Goal: Check status

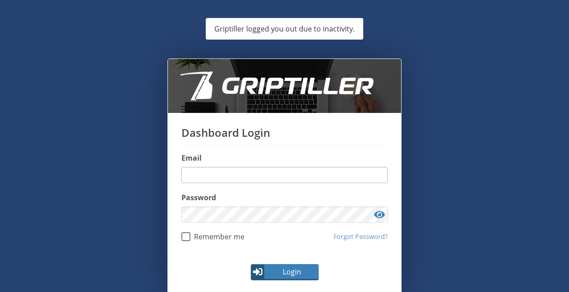
click at [204, 173] on input "email" at bounding box center [284, 175] width 206 height 16
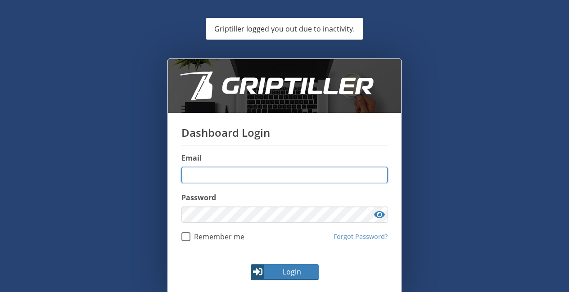
type input "**********"
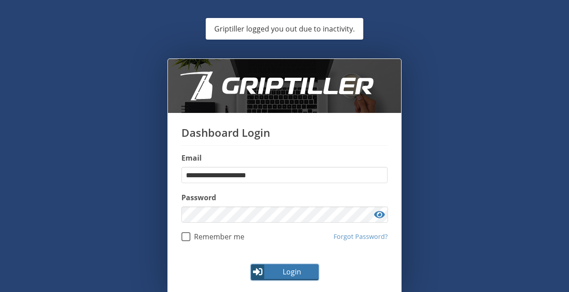
click at [278, 270] on span "Login" at bounding box center [291, 271] width 52 height 11
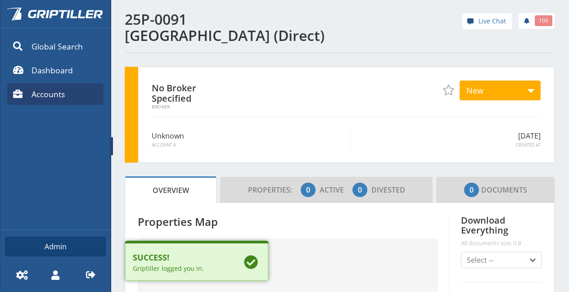
click at [78, 91] on link "Accounts" at bounding box center [55, 94] width 96 height 22
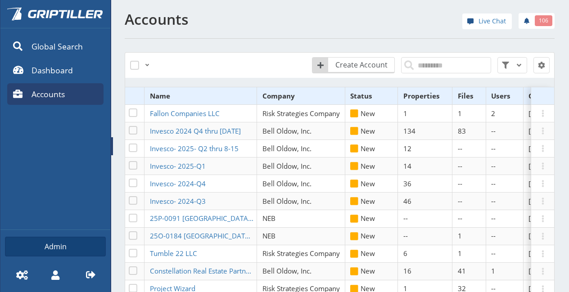
click at [111, 142] on span at bounding box center [112, 146] width 2 height 18
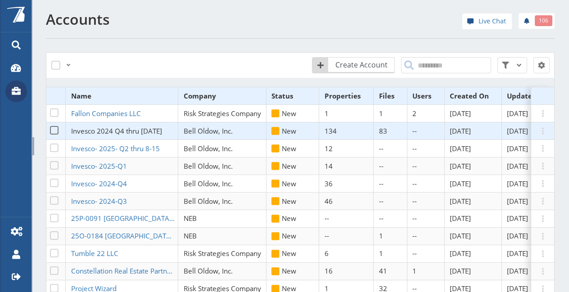
click at [118, 130] on span "Invesco 2024 Q4 thru [DATE]" at bounding box center [116, 130] width 91 height 9
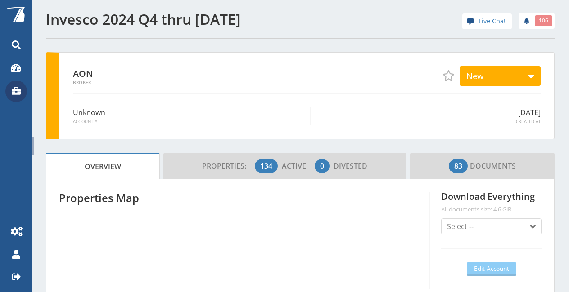
scroll to position [79, 163]
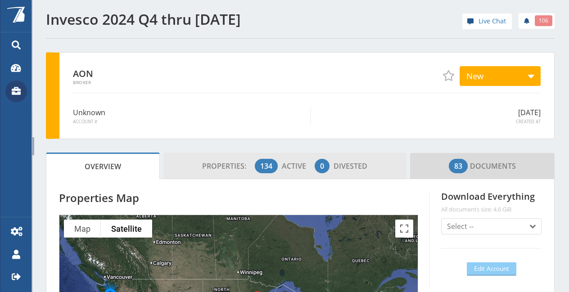
click at [285, 169] on span "Active" at bounding box center [297, 166] width 31 height 10
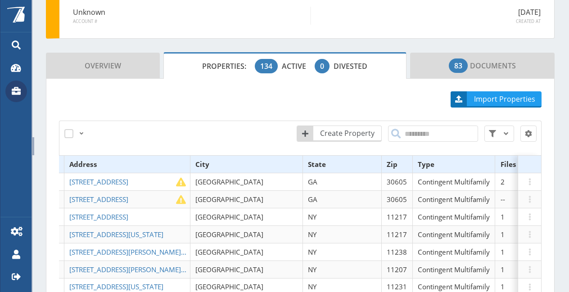
scroll to position [0, 187]
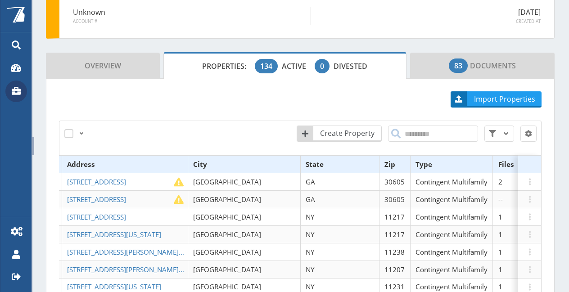
click at [493, 162] on th "Files" at bounding box center [510, 165] width 34 height 18
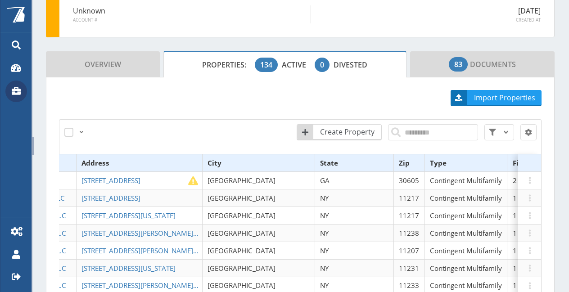
scroll to position [100, 0]
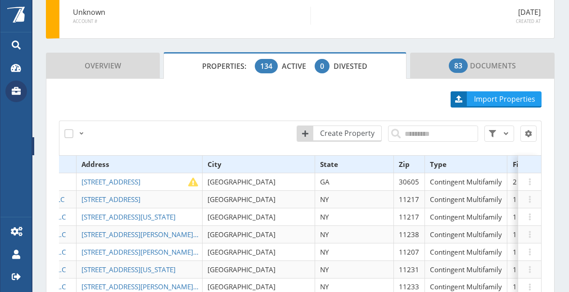
click at [23, 92] on span at bounding box center [16, 92] width 22 height 22
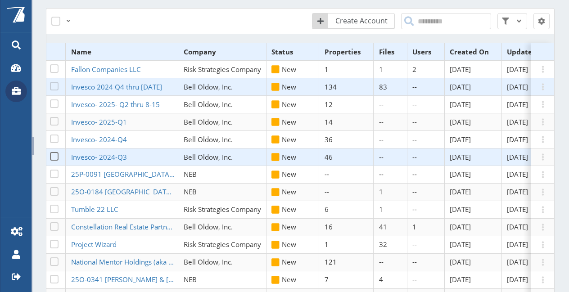
scroll to position [10, 0]
